Goal: Information Seeking & Learning: Check status

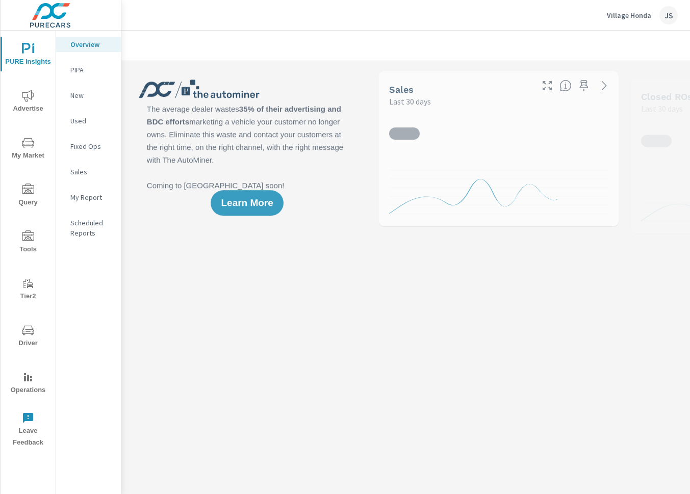
click at [633, 15] on p "Village Honda" at bounding box center [629, 15] width 44 height 9
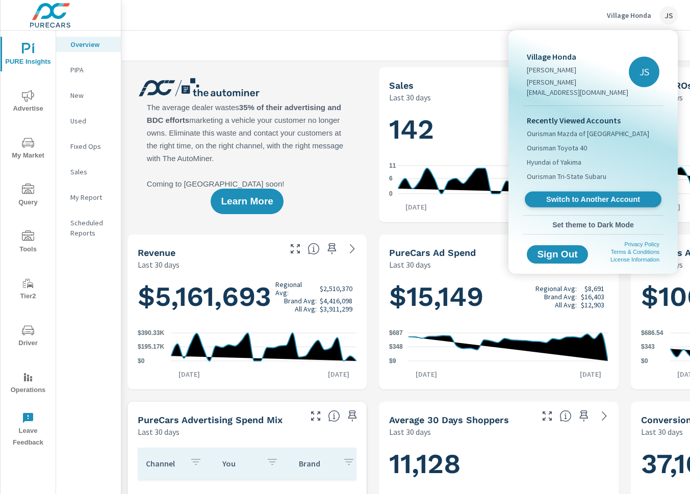
scroll to position [1, 0]
click at [572, 195] on span "Switch to Another Account" at bounding box center [592, 200] width 125 height 10
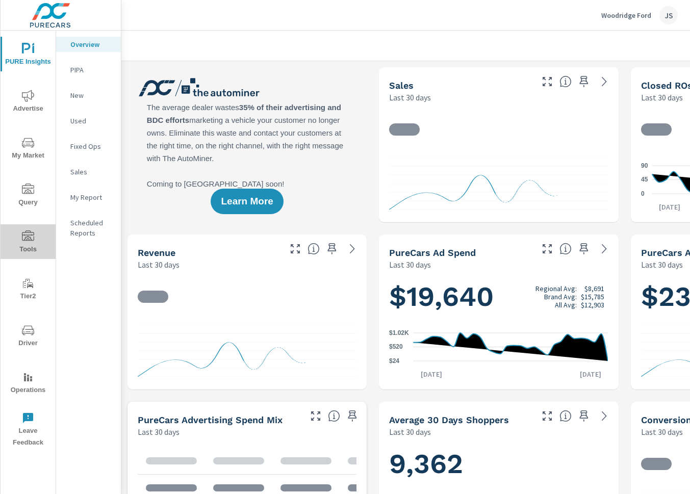
click at [26, 234] on icon "nav menu" at bounding box center [28, 236] width 12 height 12
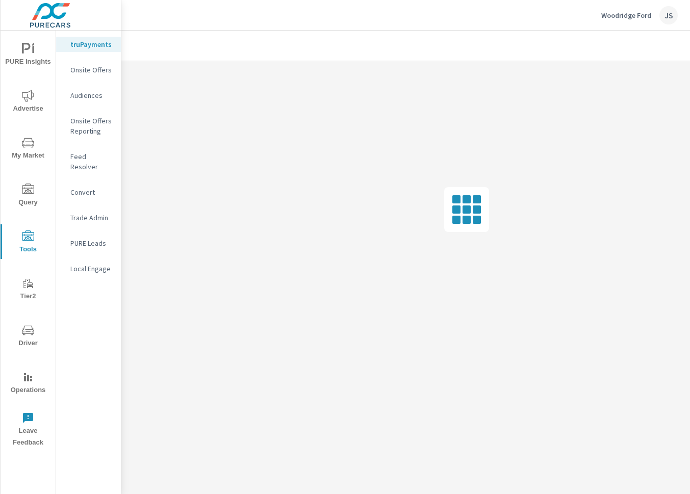
click at [29, 192] on icon "nav menu" at bounding box center [28, 189] width 12 height 10
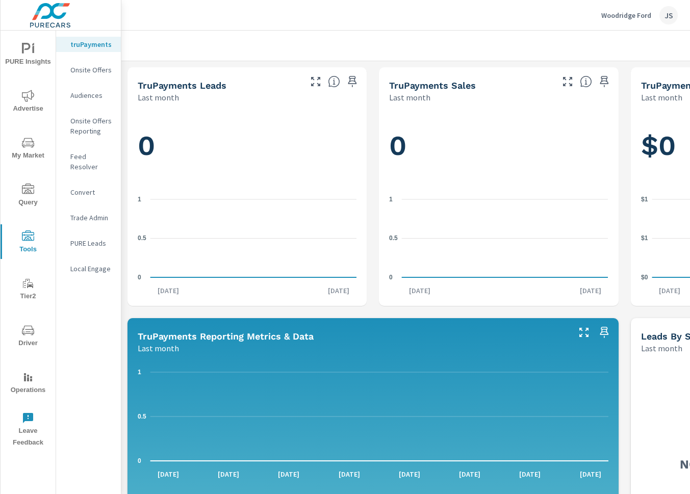
click at [24, 333] on icon "nav menu" at bounding box center [28, 330] width 12 height 10
click at [90, 153] on p "Feed Resolver" at bounding box center [91, 161] width 42 height 20
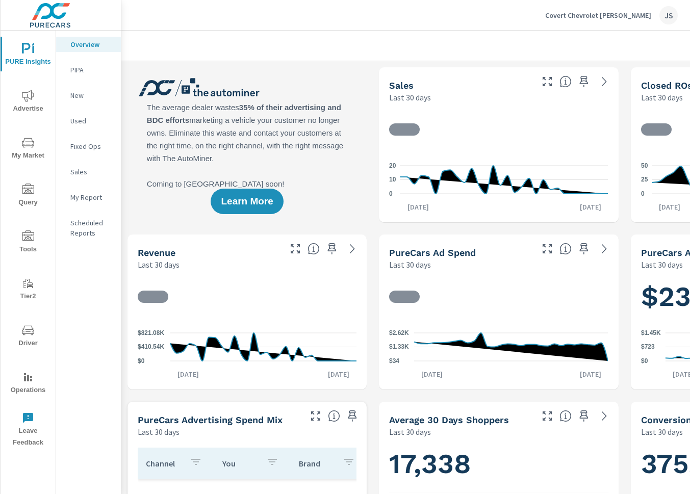
scroll to position [1, 0]
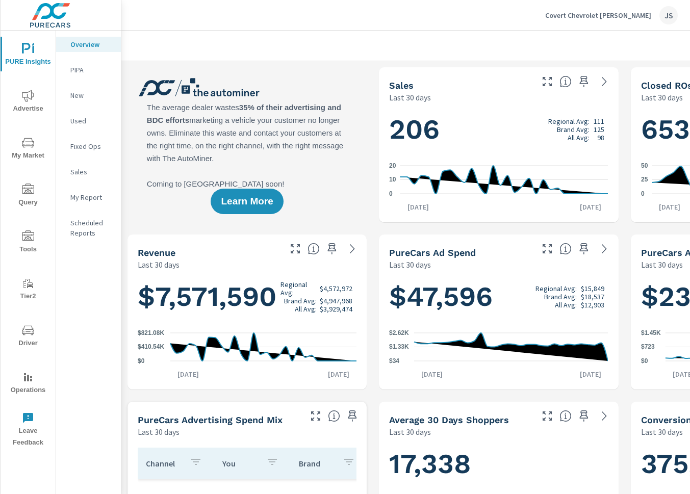
click at [79, 97] on p "New" at bounding box center [91, 95] width 42 height 10
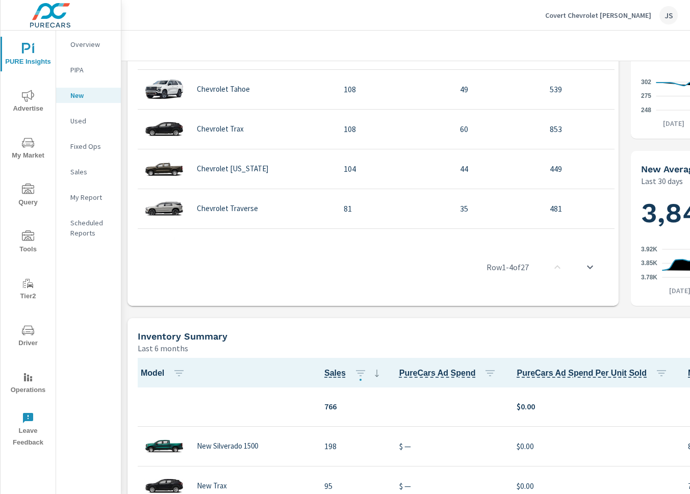
scroll to position [104, 0]
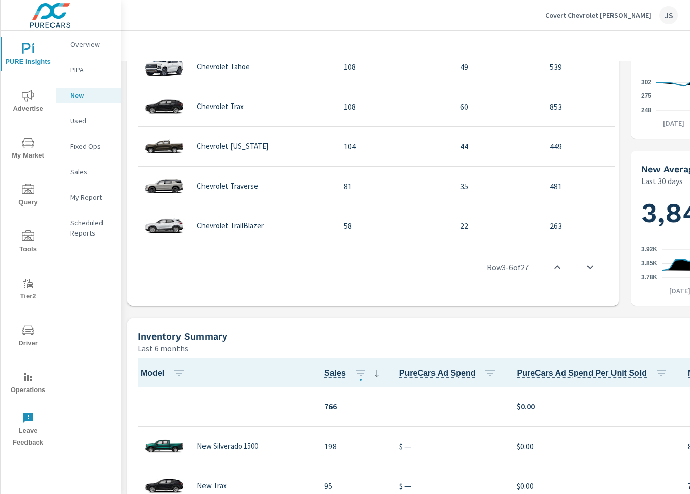
scroll to position [125, 0]
click at [88, 47] on p "Overview" at bounding box center [91, 44] width 42 height 10
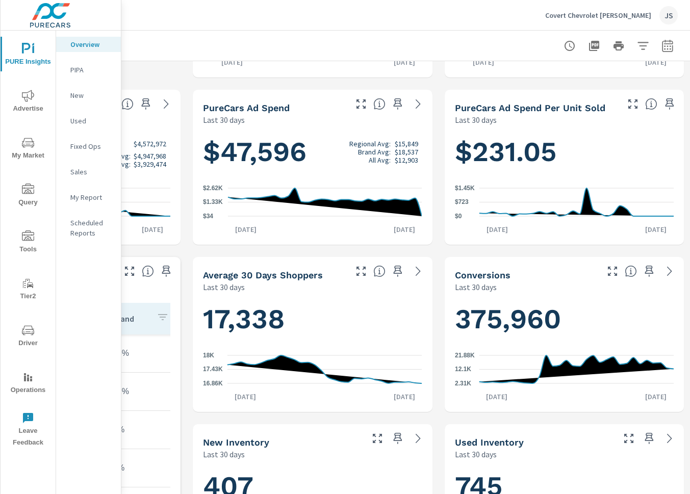
scroll to position [145, 194]
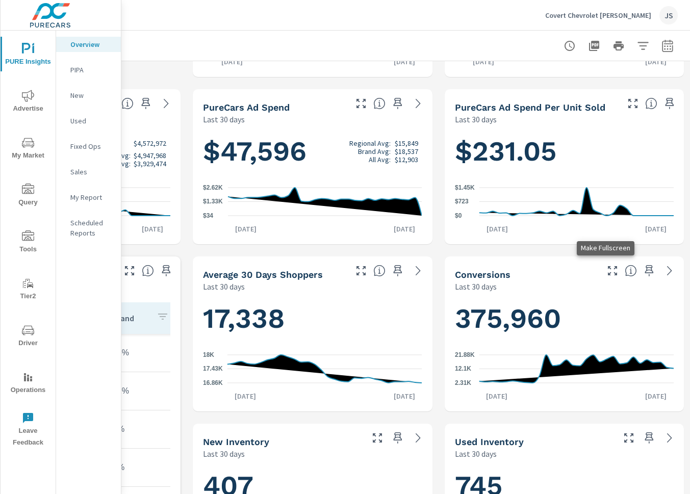
click at [606, 268] on icon "button" at bounding box center [612, 271] width 12 height 12
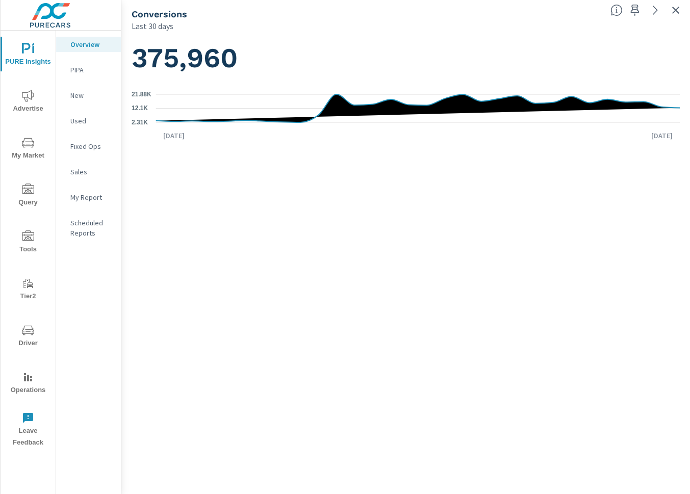
scroll to position [0, 186]
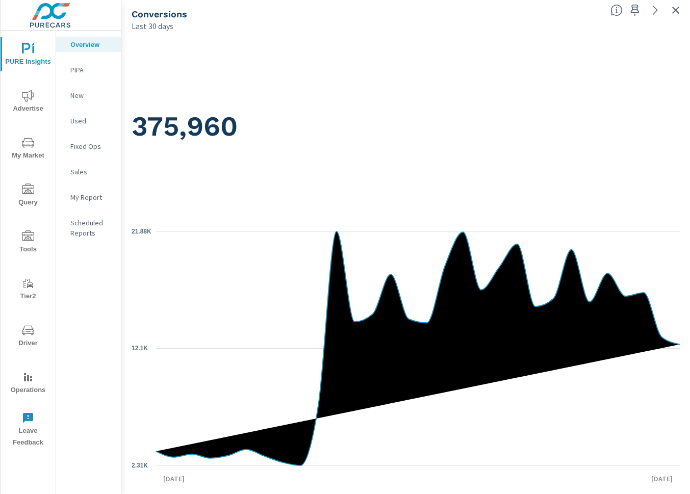
click at [80, 172] on p "Sales" at bounding box center [91, 172] width 42 height 10
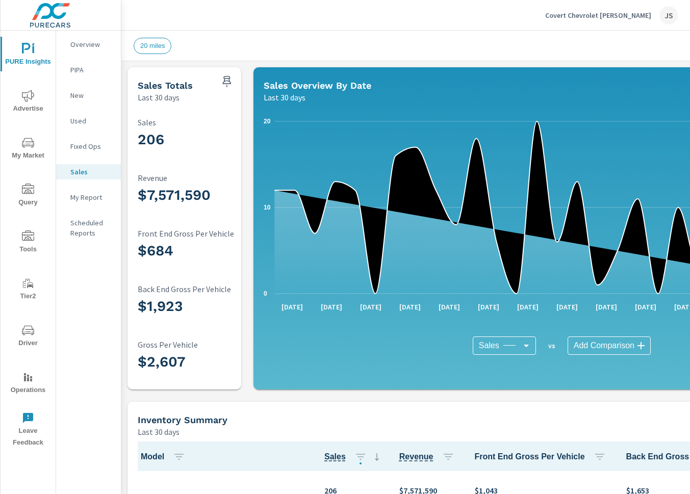
click at [81, 94] on p "New" at bounding box center [91, 95] width 42 height 10
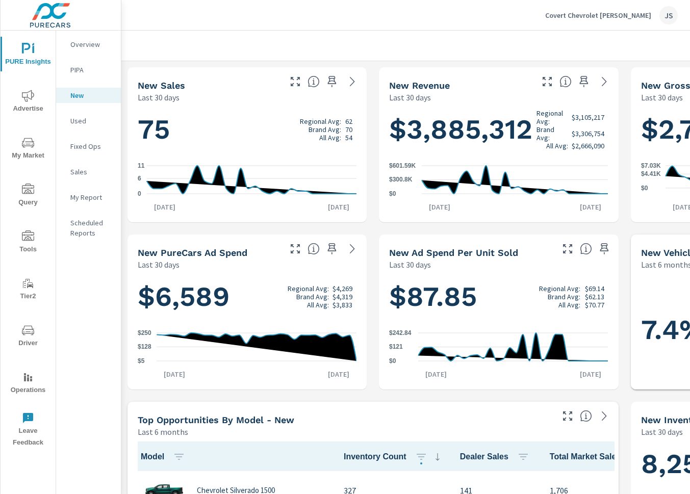
click at [81, 202] on div "My Report" at bounding box center [88, 197] width 65 height 15
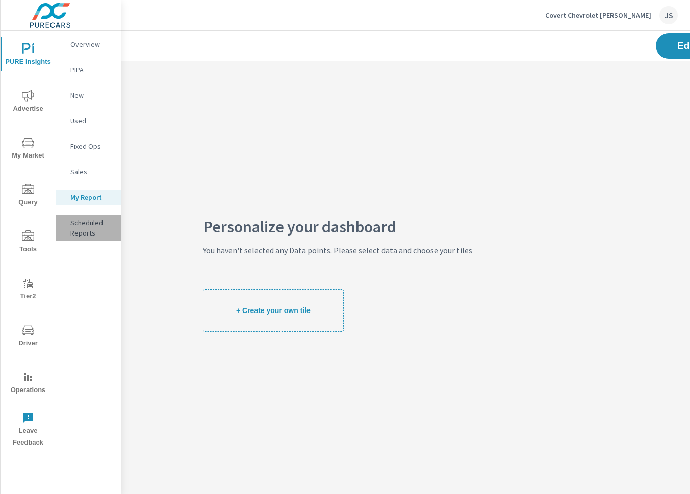
click at [87, 228] on p "Scheduled Reports" at bounding box center [91, 228] width 42 height 20
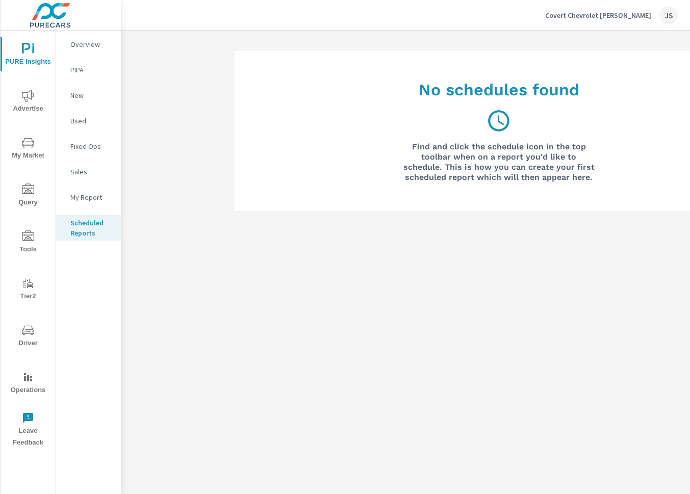
click at [92, 166] on div "Sales" at bounding box center [88, 171] width 65 height 15
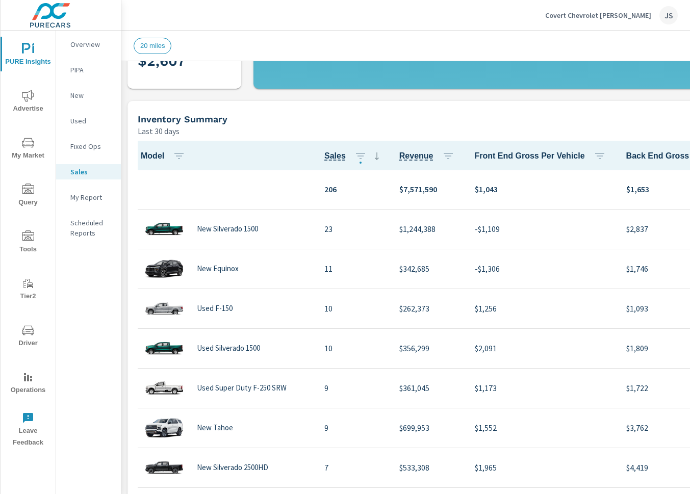
click at [32, 111] on span "Advertise" at bounding box center [28, 102] width 49 height 25
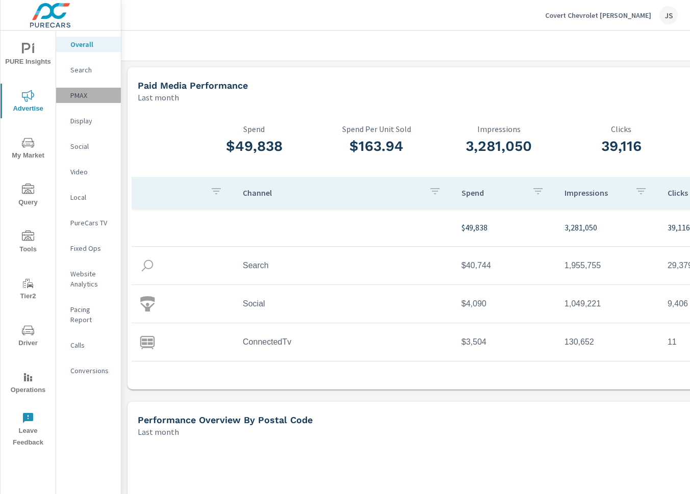
click at [81, 99] on p "PMAX" at bounding box center [91, 95] width 42 height 10
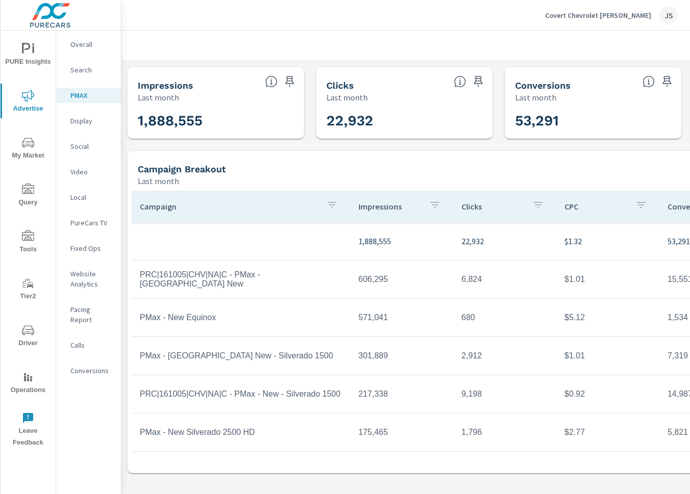
click at [79, 340] on p "Calls" at bounding box center [91, 345] width 42 height 10
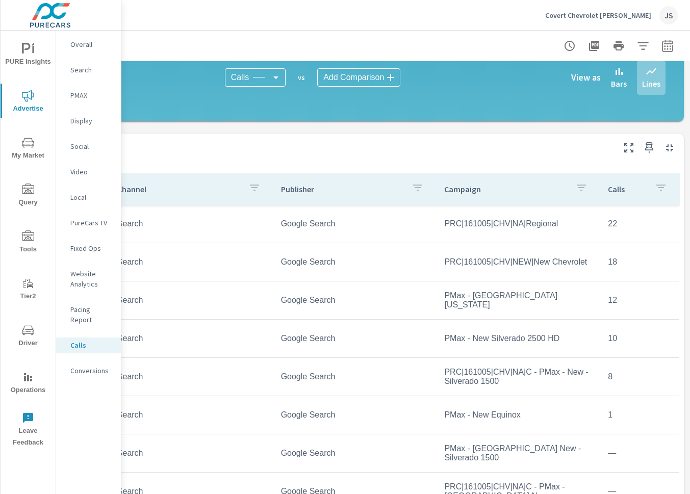
click at [663, 46] on icon "button" at bounding box center [667, 46] width 12 height 12
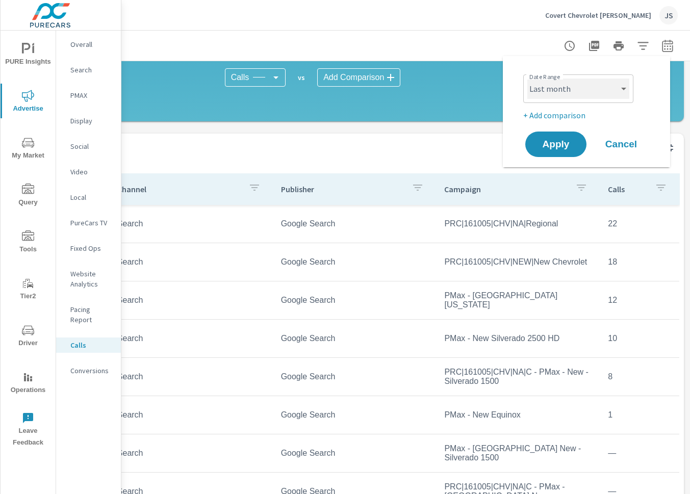
click at [600, 94] on select "Custom [DATE] Last week Last 7 days Last 14 days Last 30 days Last 45 days Last…" at bounding box center [578, 89] width 102 height 20
select select "Month to date"
click at [566, 150] on button "Apply" at bounding box center [555, 144] width 63 height 27
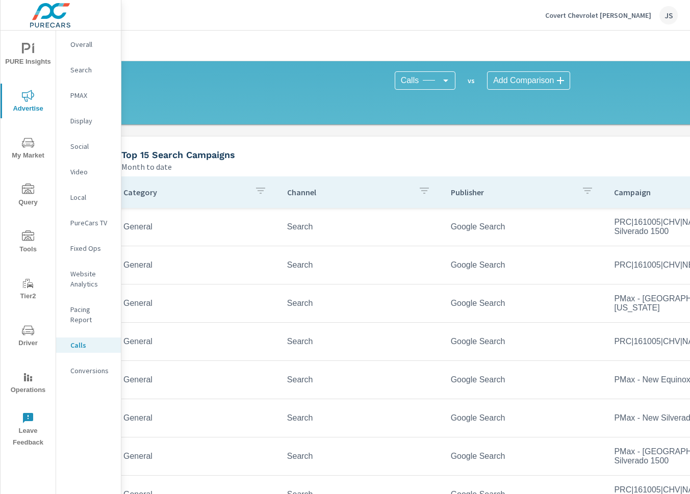
scroll to position [432, 16]
click at [87, 366] on p "Conversions" at bounding box center [91, 371] width 42 height 10
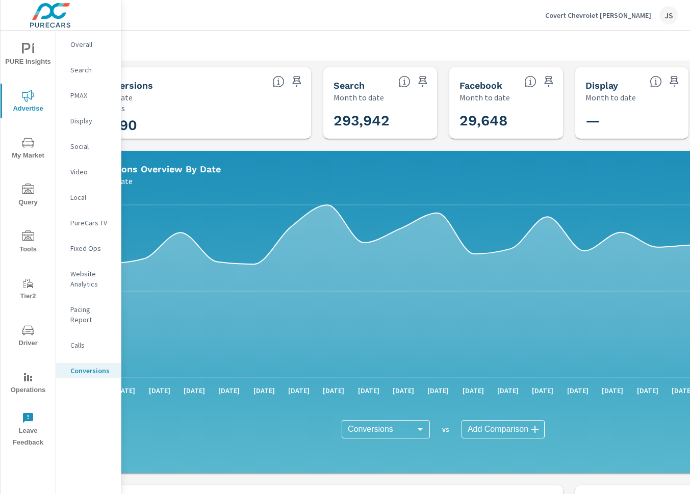
scroll to position [0, 56]
click at [379, 108] on div "293,942" at bounding box center [400, 120] width 135 height 25
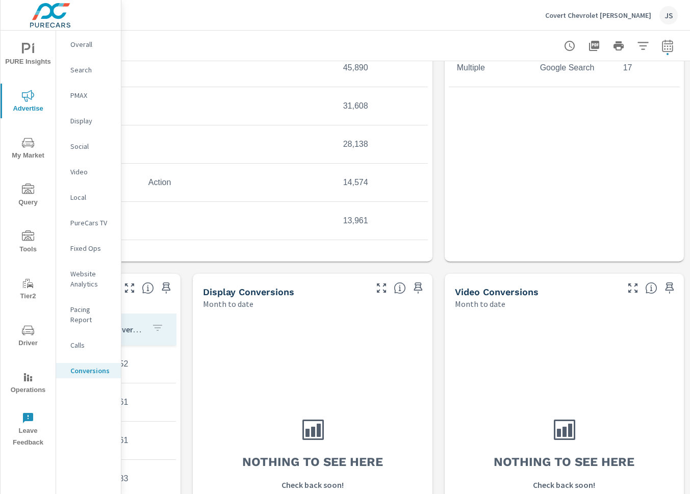
scroll to position [557, 194]
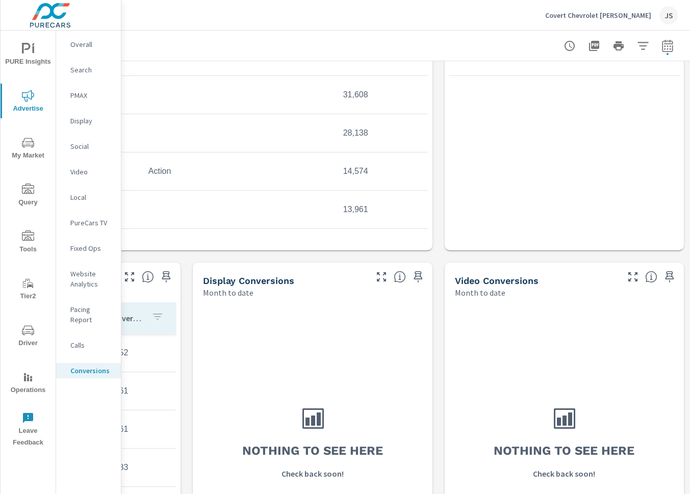
click at [665, 366] on div "Nothing to see here Check back soon!" at bounding box center [564, 441] width 231 height 278
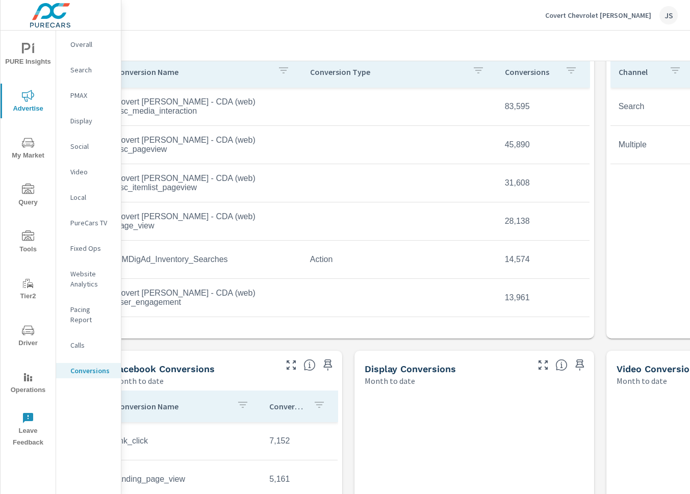
scroll to position [469, 0]
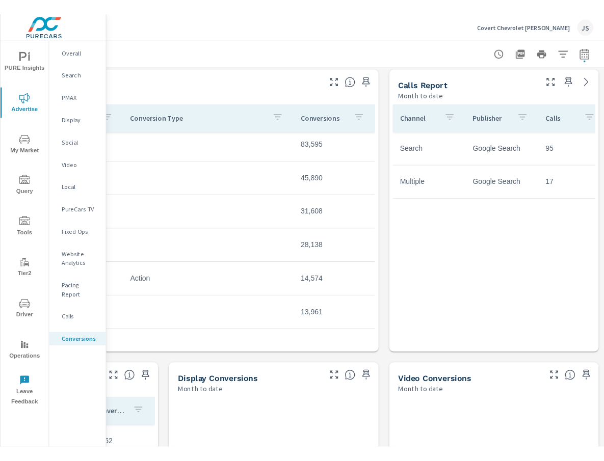
scroll to position [401, 194]
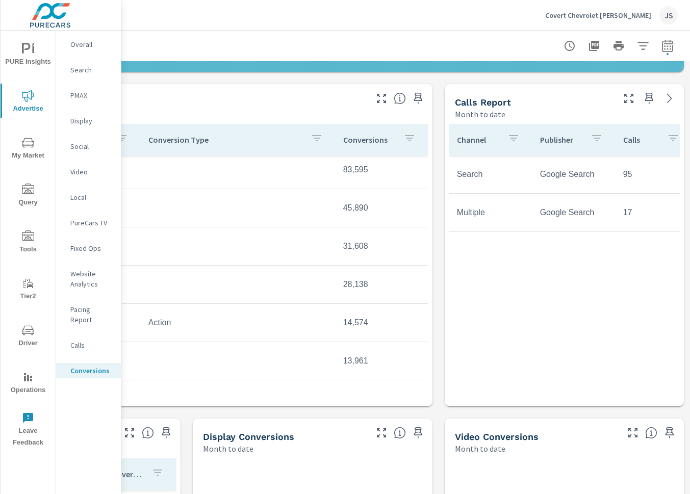
click at [597, 181] on td "Google Search" at bounding box center [573, 174] width 83 height 25
drag, startPoint x: 626, startPoint y: 177, endPoint x: 600, endPoint y: 176, distance: 26.0
click at [600, 176] on tr "Search Google Search 95 2m 36s" at bounding box center [608, 175] width 319 height 38
